Goal: Information Seeking & Learning: Learn about a topic

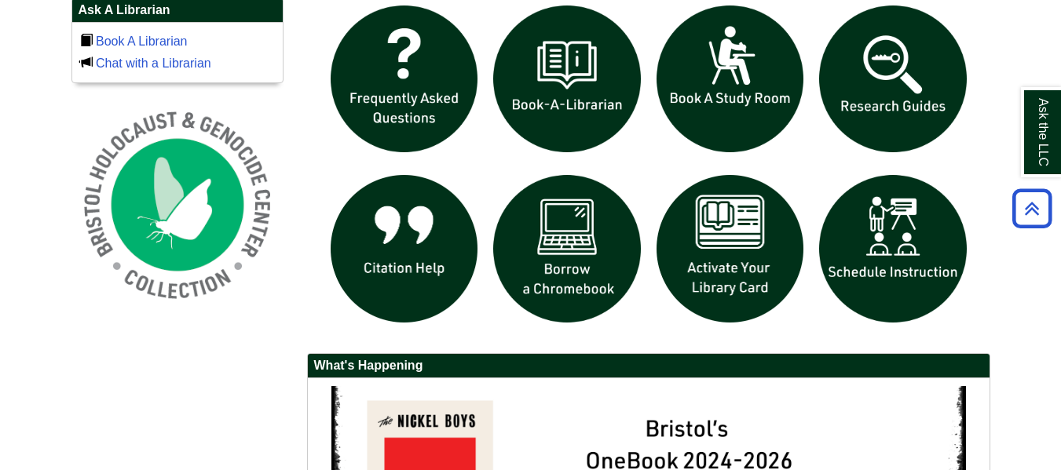
scroll to position [1029, 0]
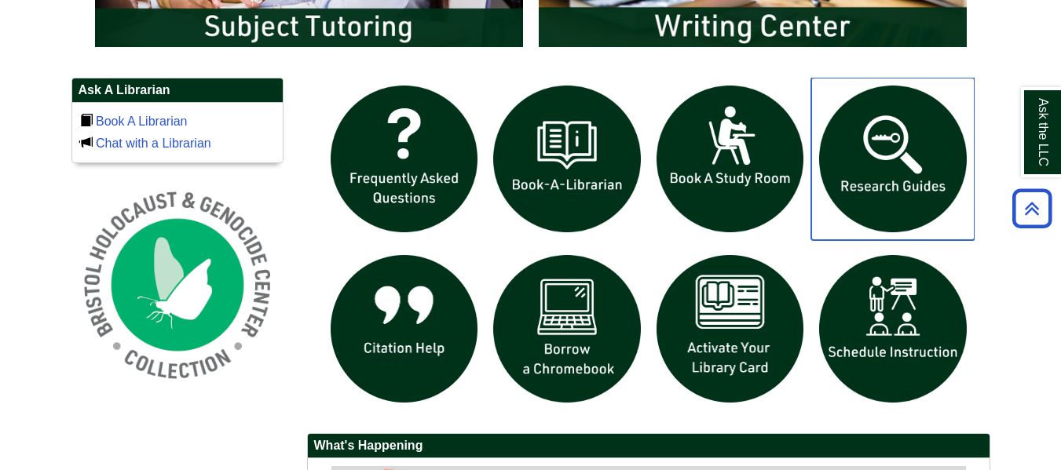
click at [853, 162] on img "slideshow" at bounding box center [892, 159] width 163 height 163
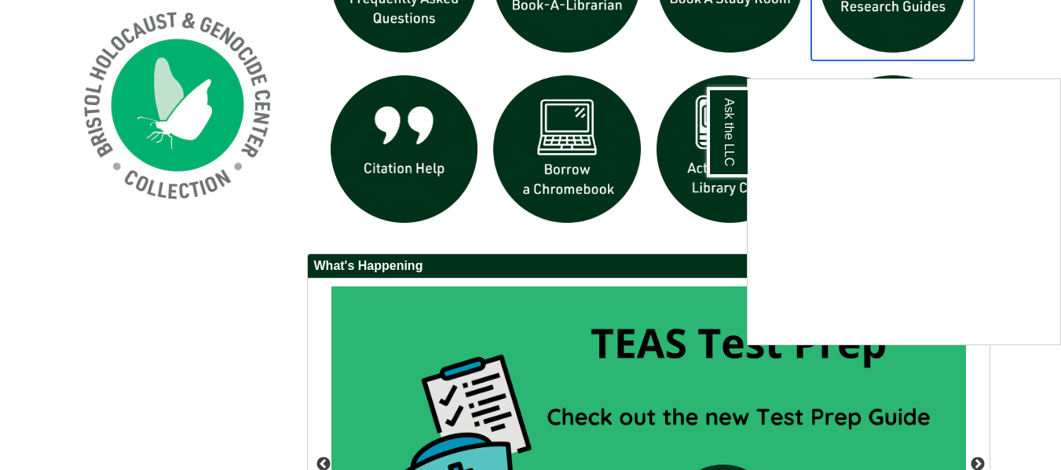
scroll to position [1210, 0]
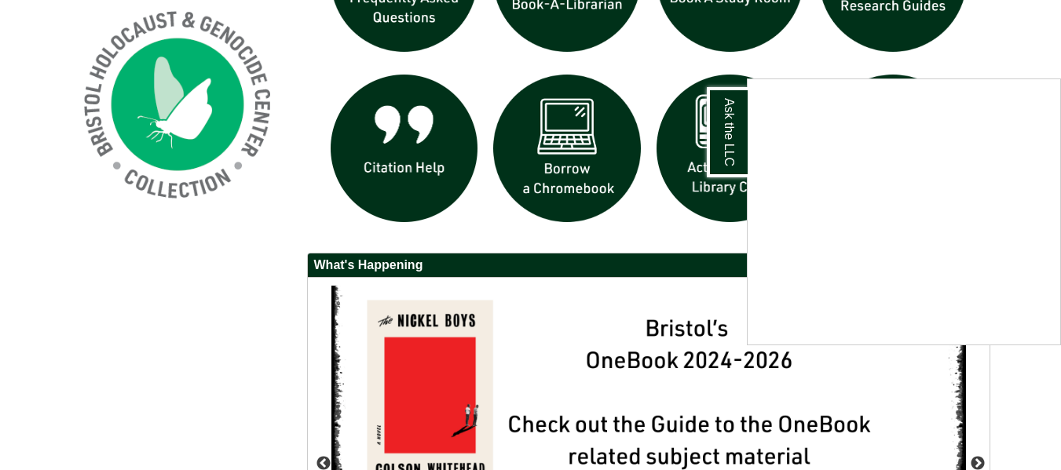
click at [269, 300] on div "Ask the LLC" at bounding box center [530, 235] width 1061 height 470
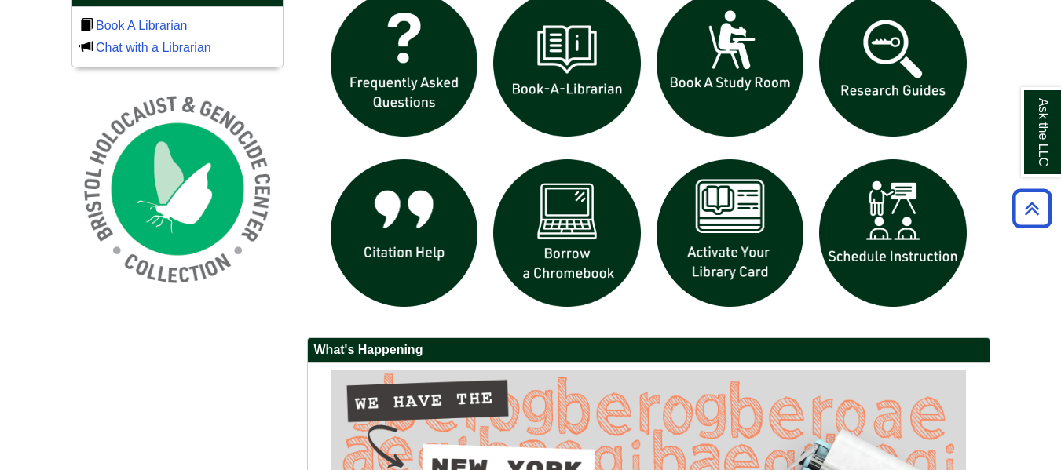
scroll to position [1124, 0]
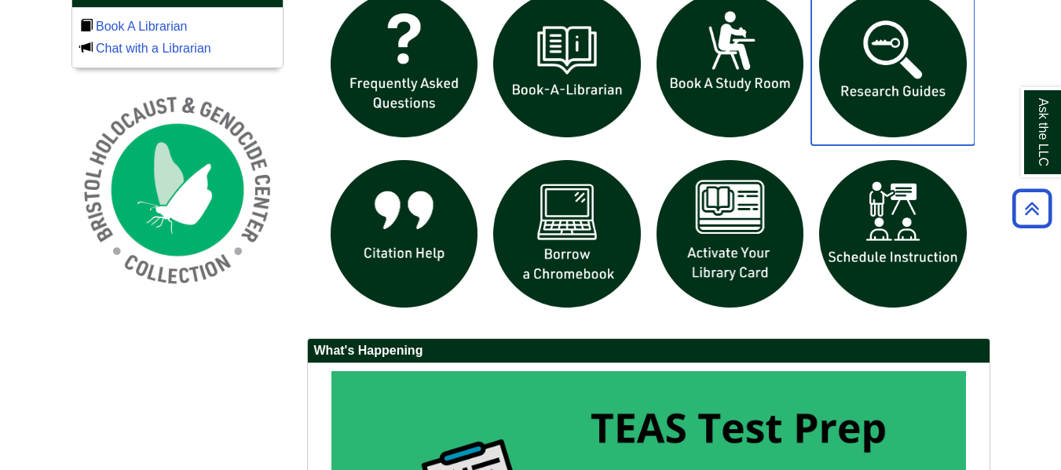
click at [881, 60] on img "slideshow" at bounding box center [892, 64] width 163 height 163
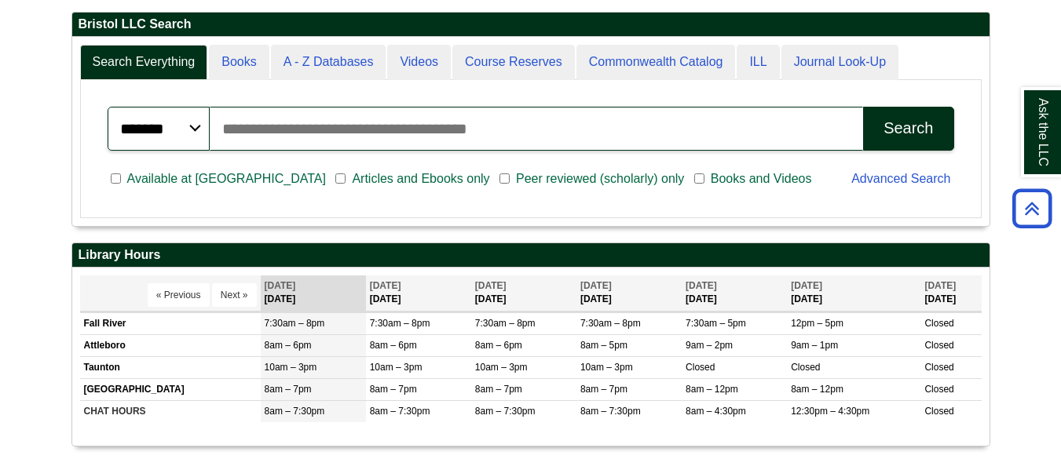
scroll to position [383, 0]
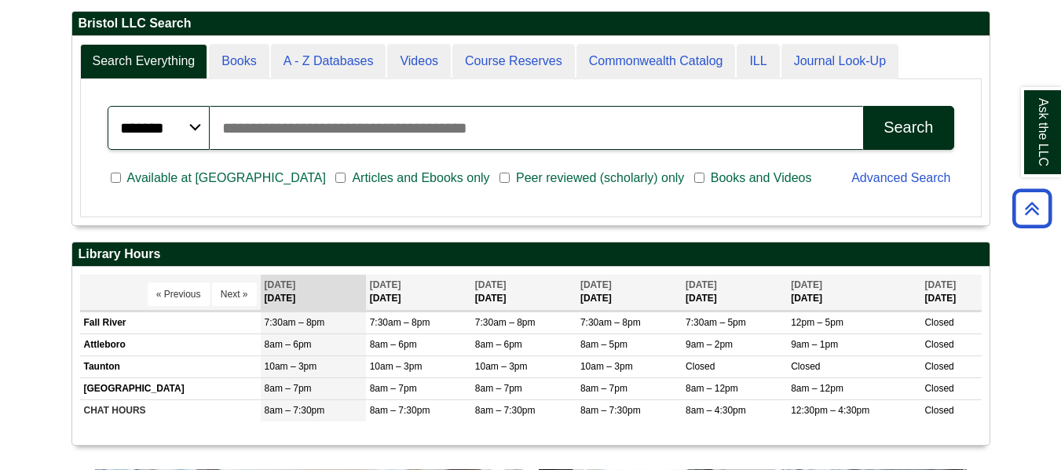
click at [546, 125] on input "Search articles, books, journals & more" at bounding box center [537, 128] width 654 height 44
type input "**********"
click at [863, 106] on button "Search" at bounding box center [908, 128] width 90 height 44
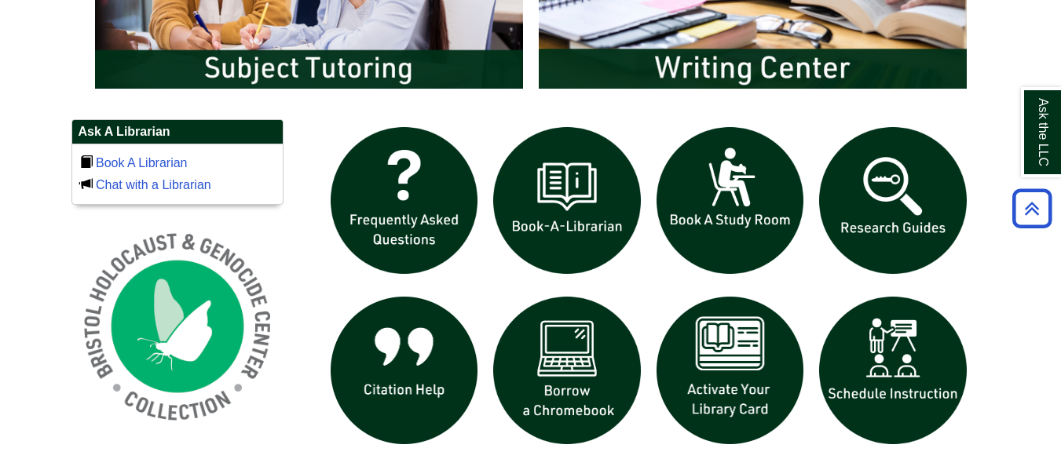
scroll to position [989, 0]
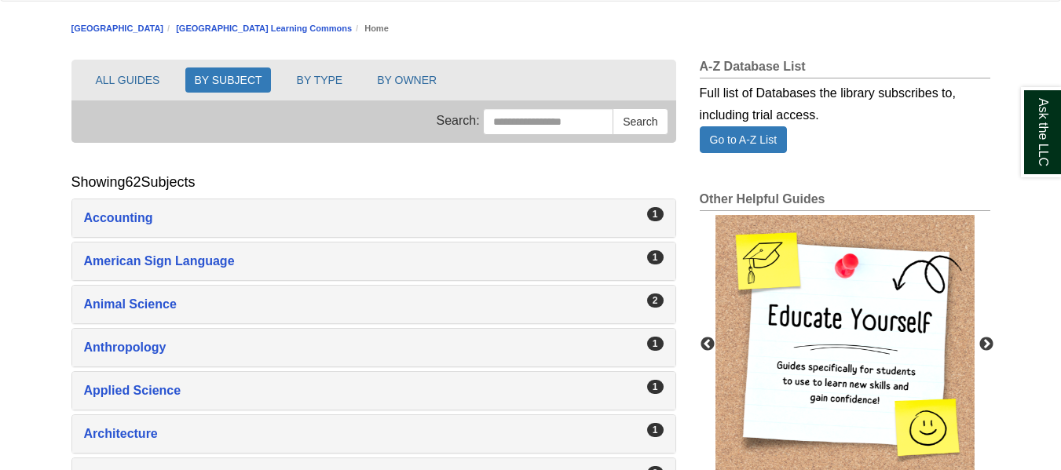
scroll to position [154, 0]
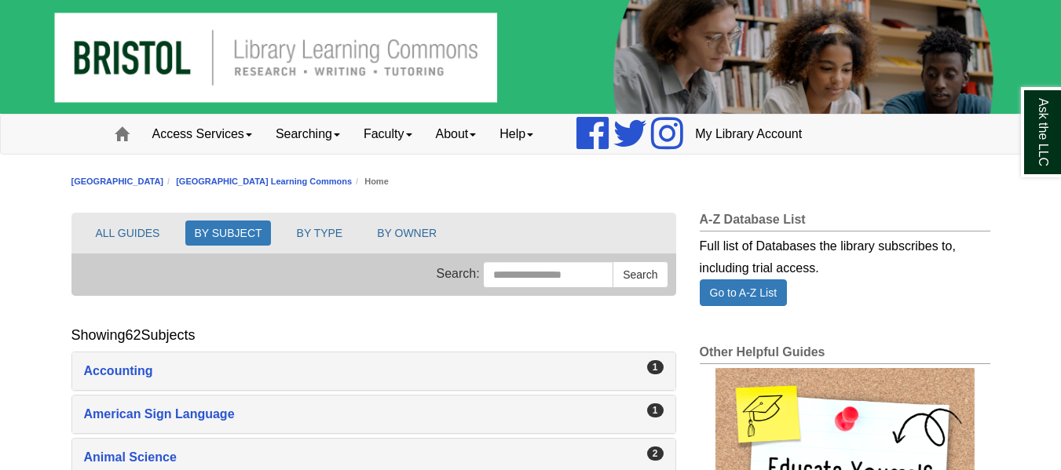
scroll to position [35, 0]
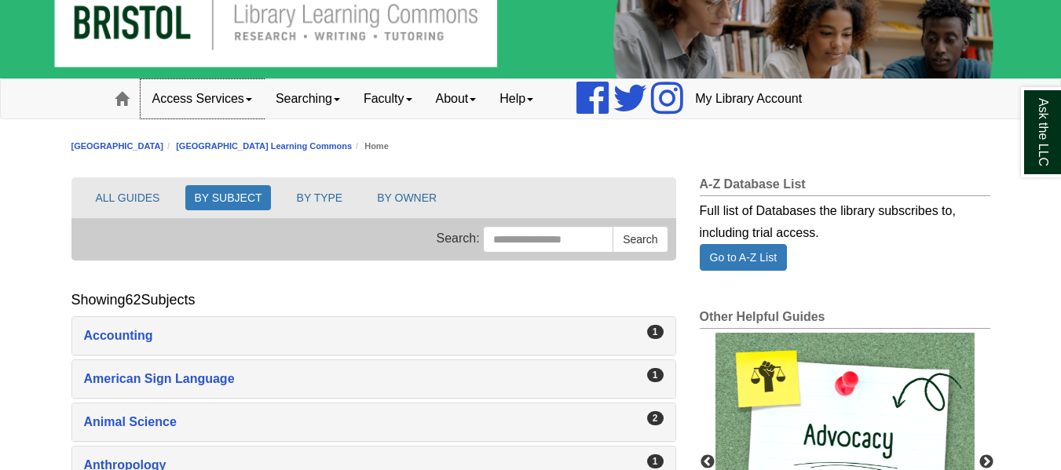
click at [251, 103] on link "Access Services" at bounding box center [202, 98] width 123 height 39
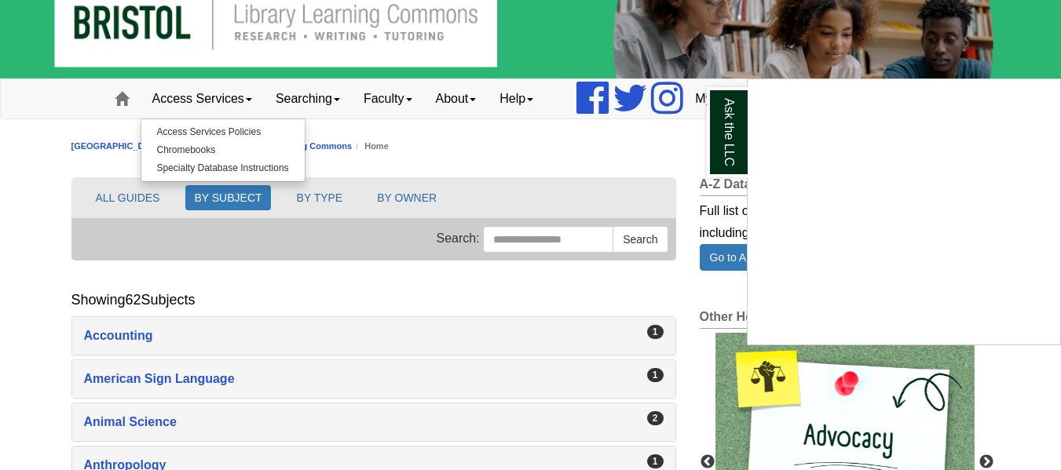
click at [337, 102] on div "Ask the LLC" at bounding box center [530, 235] width 1061 height 470
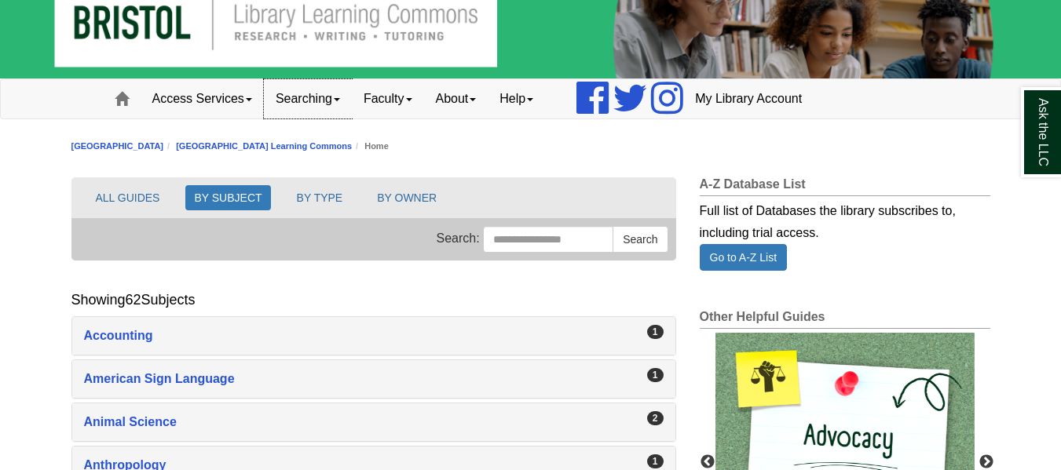
click at [340, 99] on span at bounding box center [337, 99] width 6 height 3
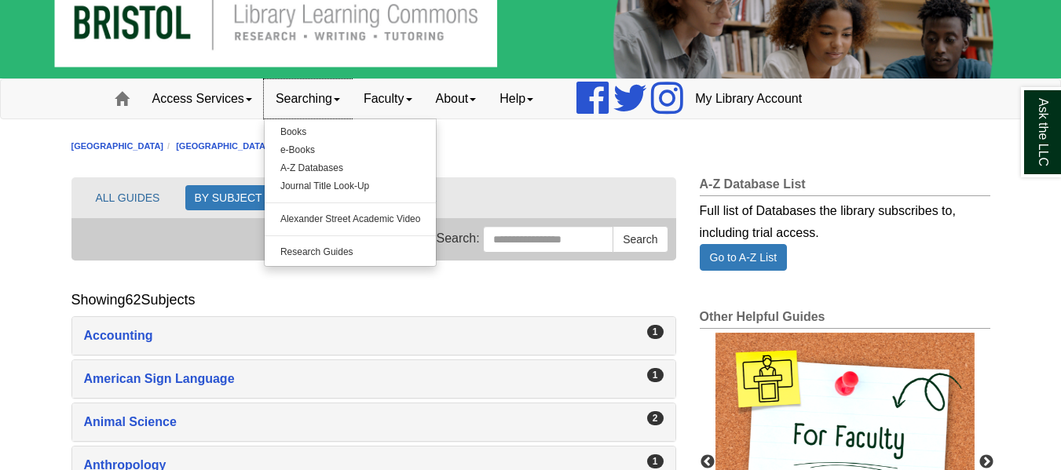
click at [347, 102] on link "Searching" at bounding box center [308, 98] width 88 height 39
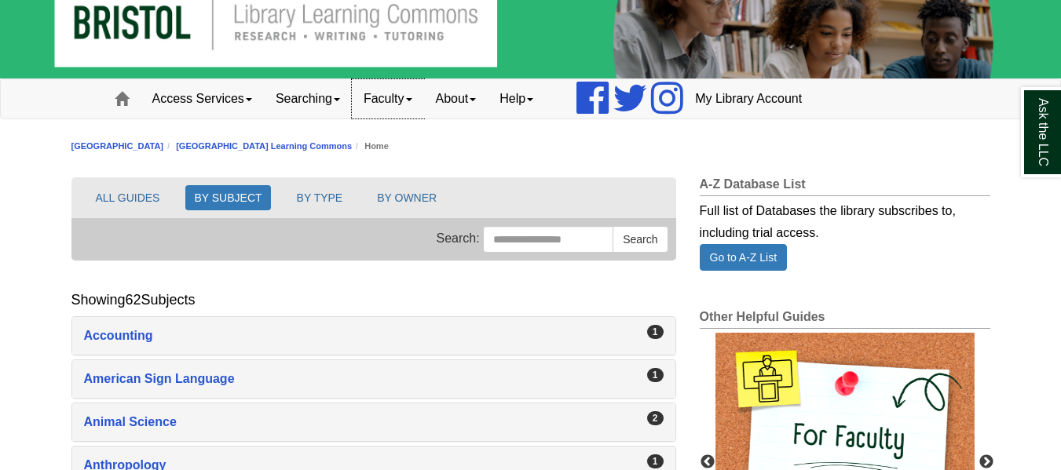
click at [419, 102] on link "Faculty" at bounding box center [388, 98] width 72 height 39
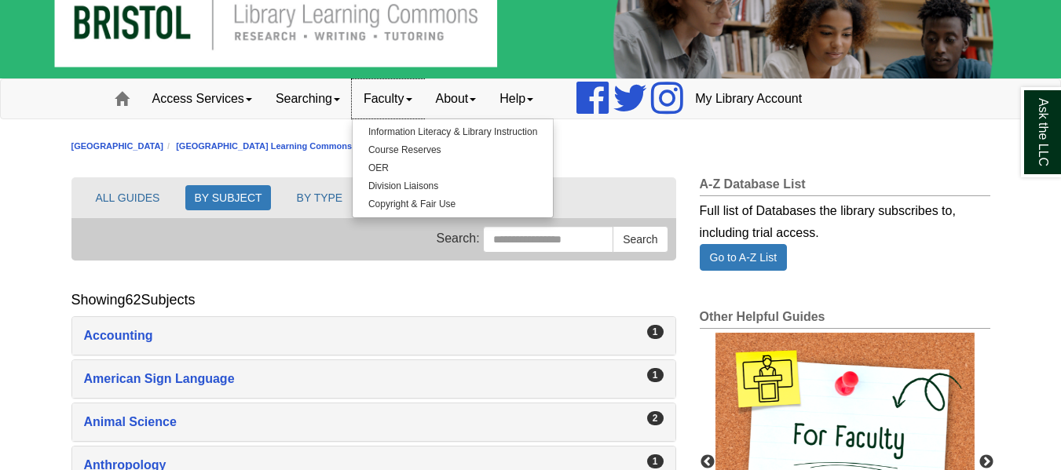
click at [419, 102] on link "Faculty" at bounding box center [388, 98] width 72 height 39
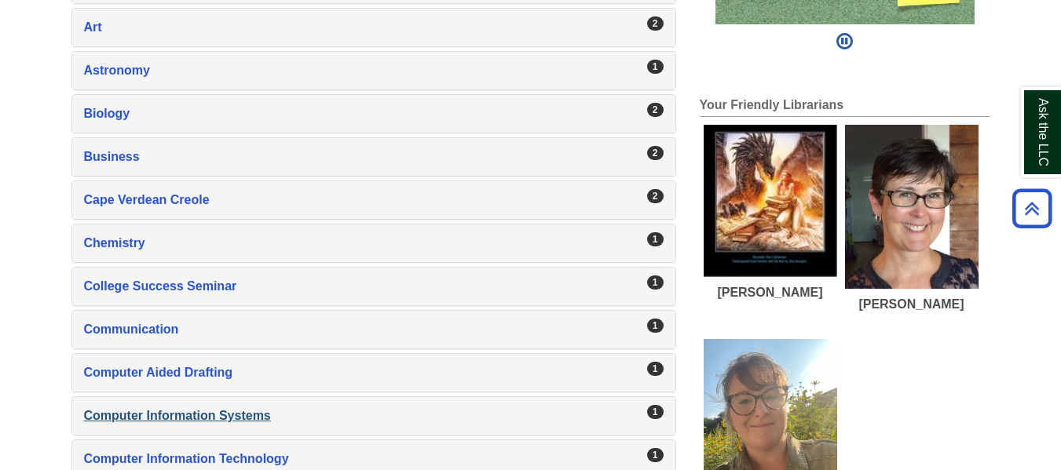
scroll to position [600, 0]
